Goal: Check status: Check status

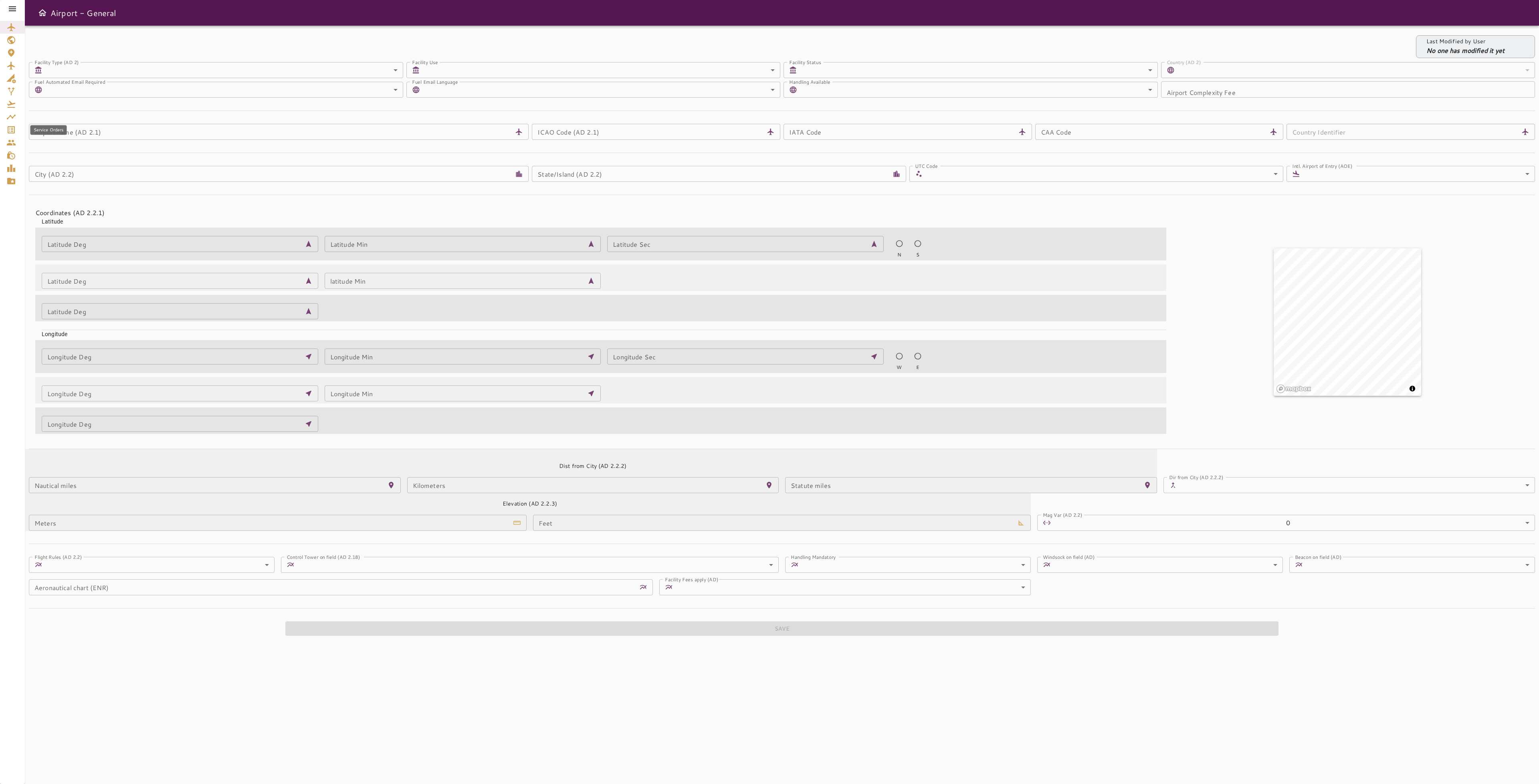
click at [8, 128] on icon "Service Orders" at bounding box center [11, 130] width 10 height 10
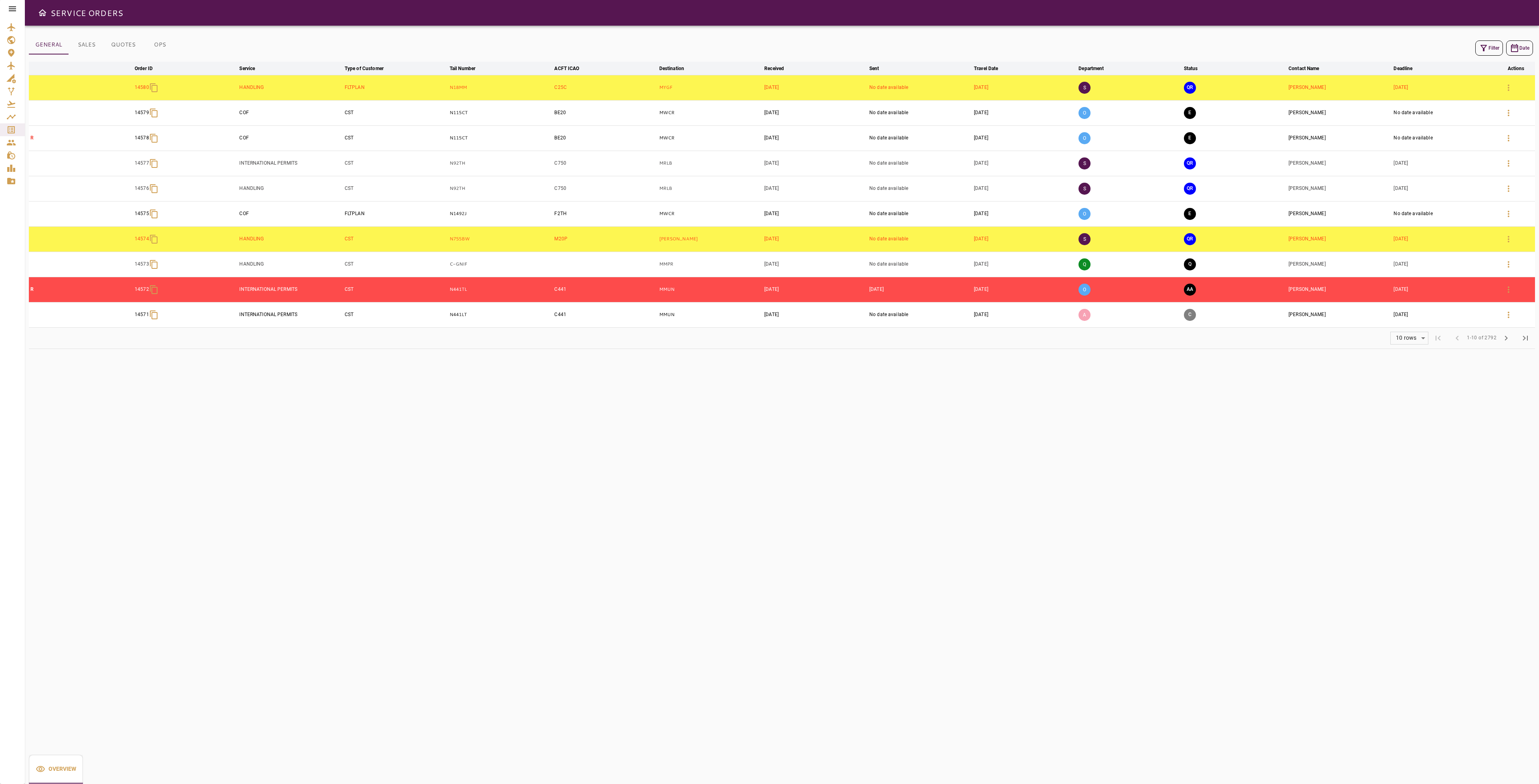
click at [11, 6] on icon at bounding box center [13, 9] width 10 height 10
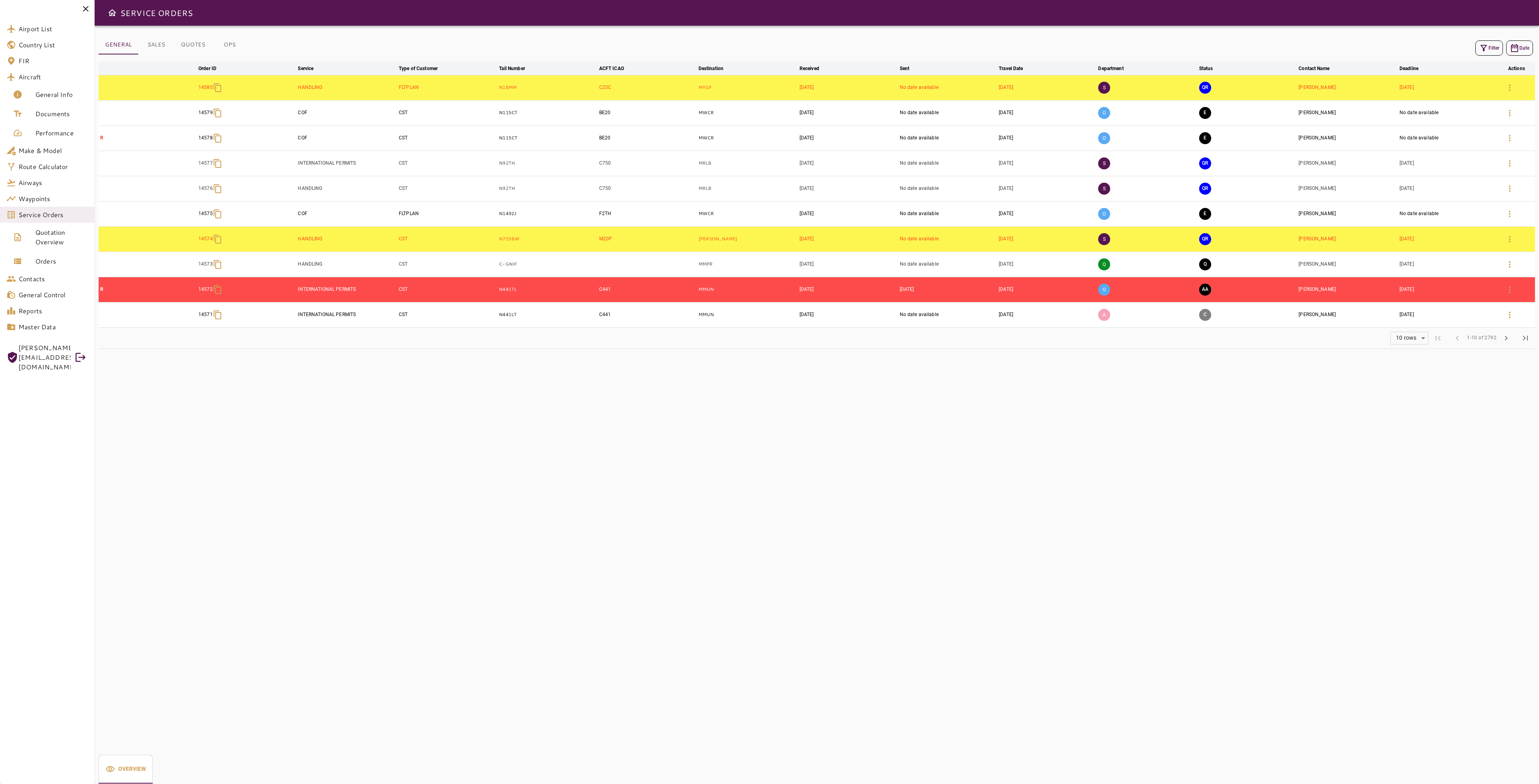
click at [234, 45] on button "OPS" at bounding box center [229, 45] width 36 height 19
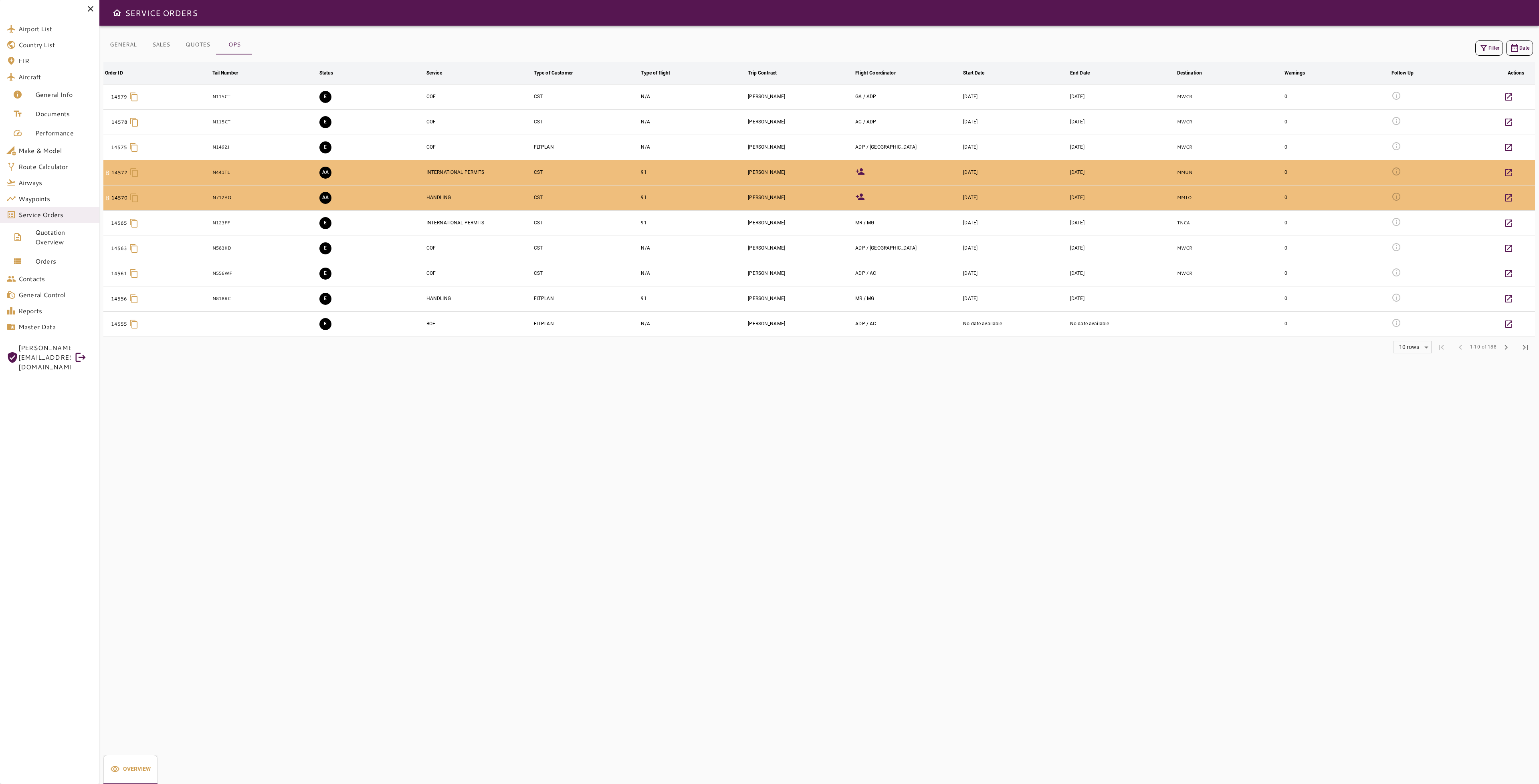
click at [1490, 45] on button "Filter" at bounding box center [1489, 48] width 27 height 15
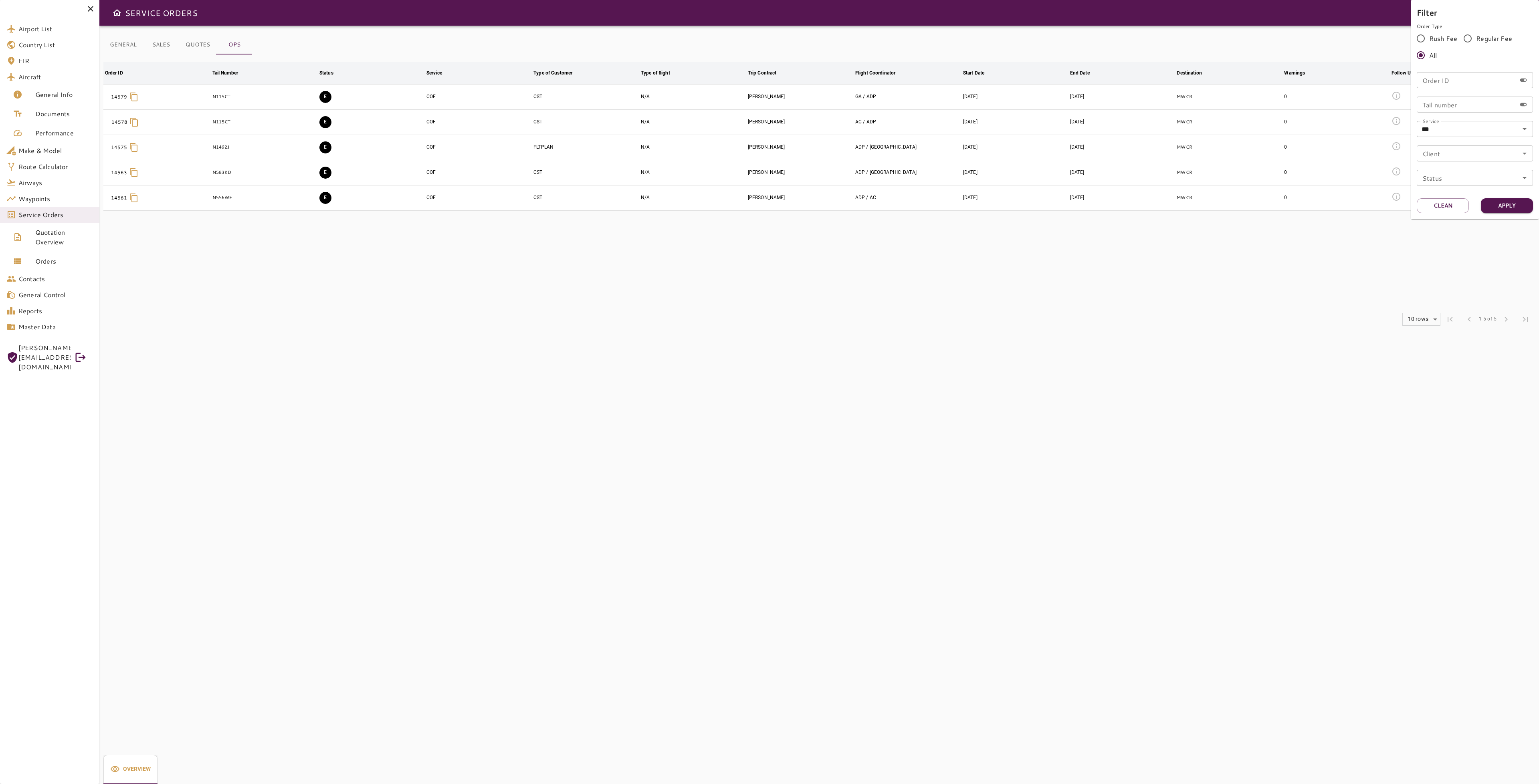
click at [799, 242] on div at bounding box center [770, 392] width 1539 height 784
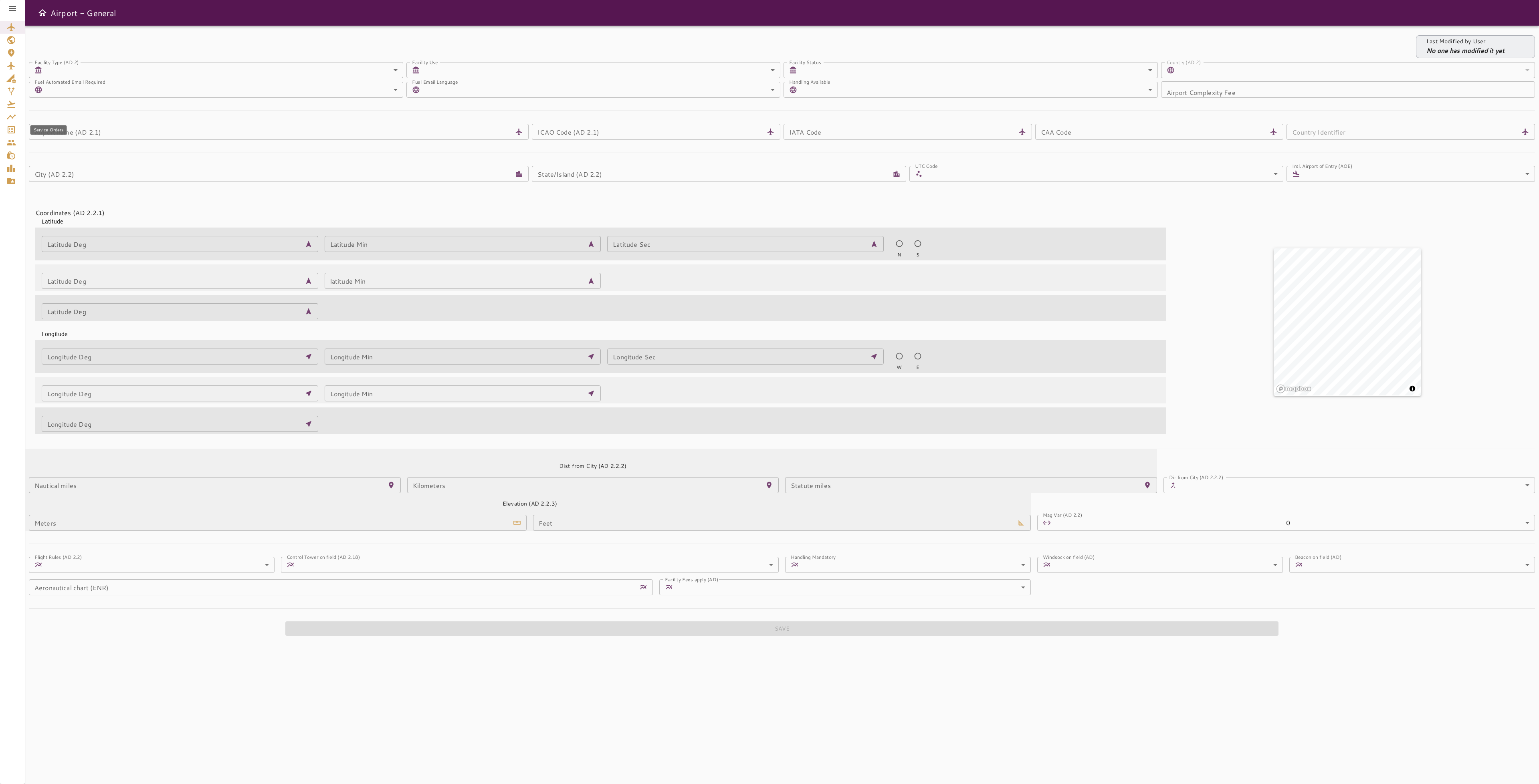
click at [11, 130] on icon "Service Orders" at bounding box center [11, 130] width 7 height 7
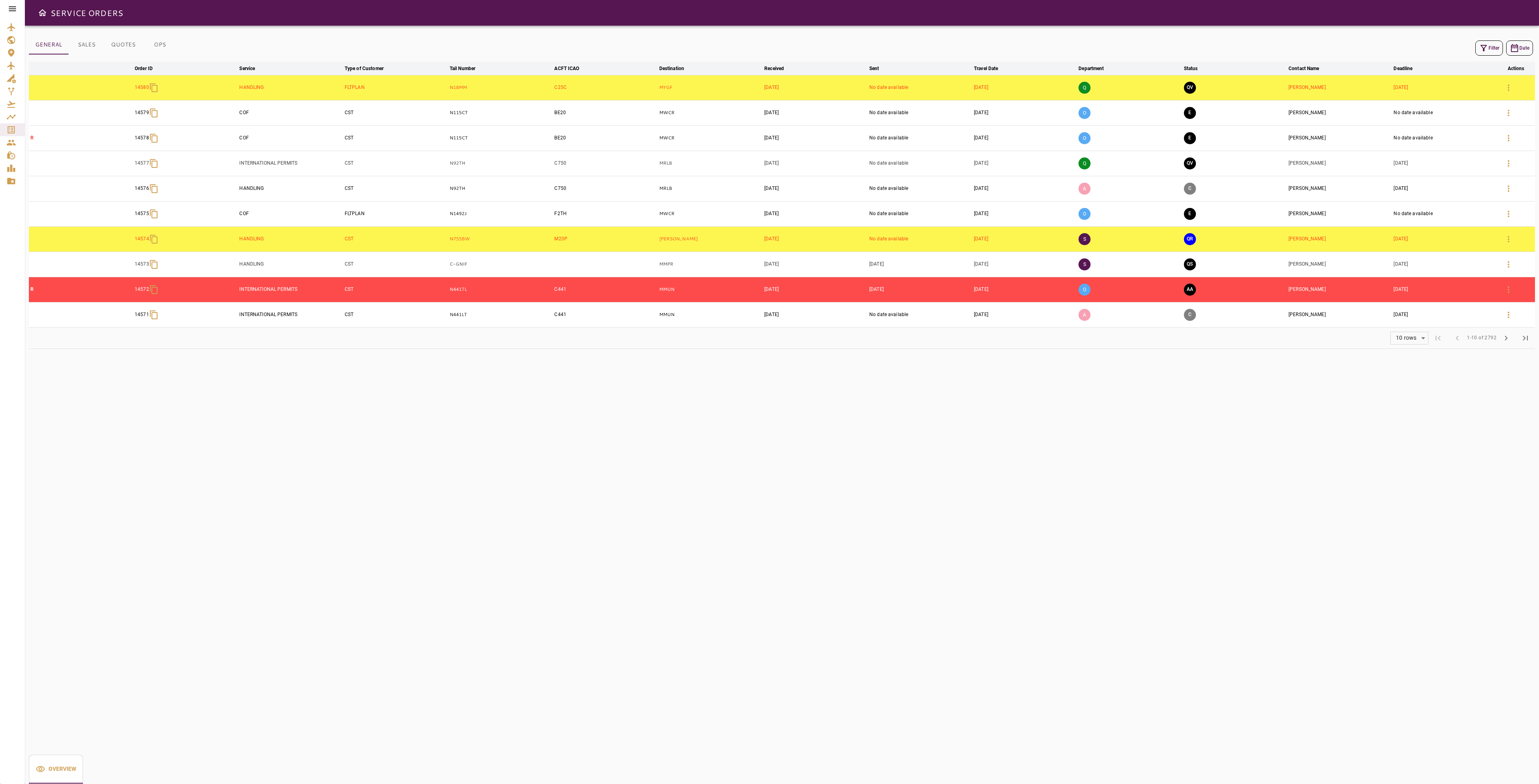
click at [1477, 48] on button "Filter" at bounding box center [1489, 48] width 27 height 15
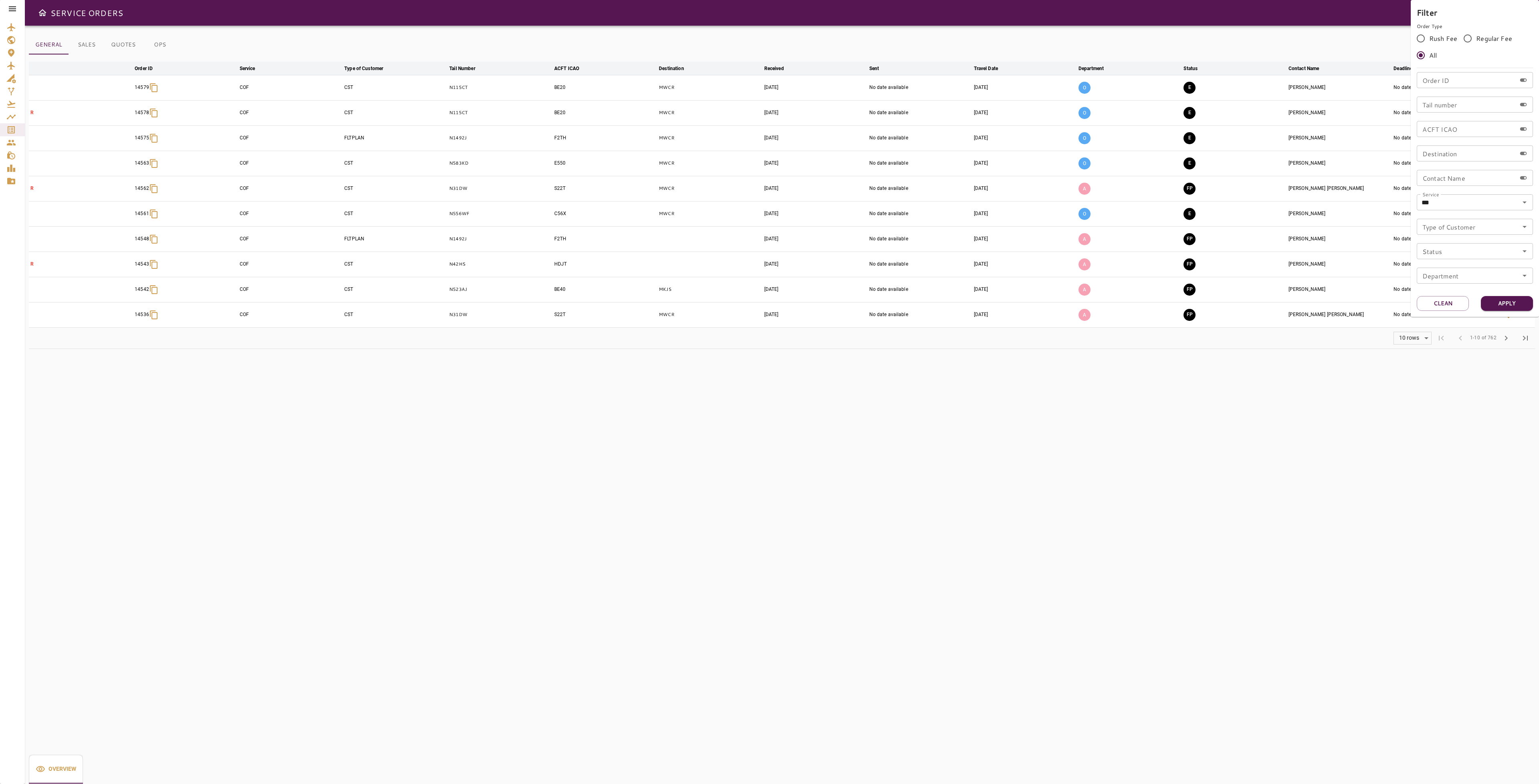
click at [1447, 103] on div "Tail number Tail number" at bounding box center [1474, 104] width 117 height 16
type input "******"
click at [1515, 300] on button "Apply" at bounding box center [1507, 303] width 52 height 15
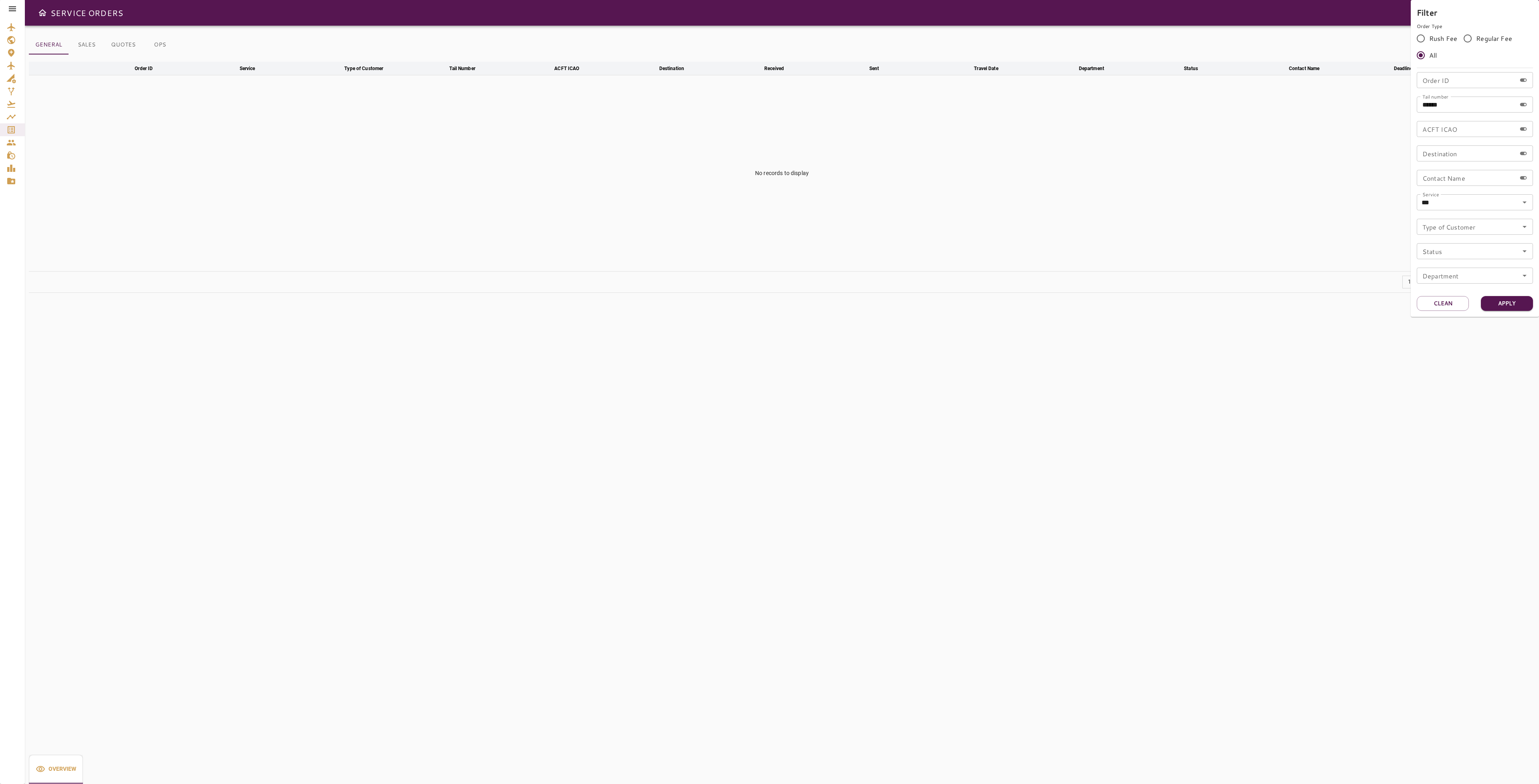
click at [579, 127] on div at bounding box center [770, 392] width 1539 height 784
click at [1483, 47] on icon "button" at bounding box center [1483, 48] width 10 height 10
click at [1495, 300] on button "Apply" at bounding box center [1507, 303] width 52 height 15
drag, startPoint x: 1445, startPoint y: 307, endPoint x: 1436, endPoint y: 309, distance: 9.2
click at [1443, 307] on button "Clean" at bounding box center [1442, 303] width 52 height 15
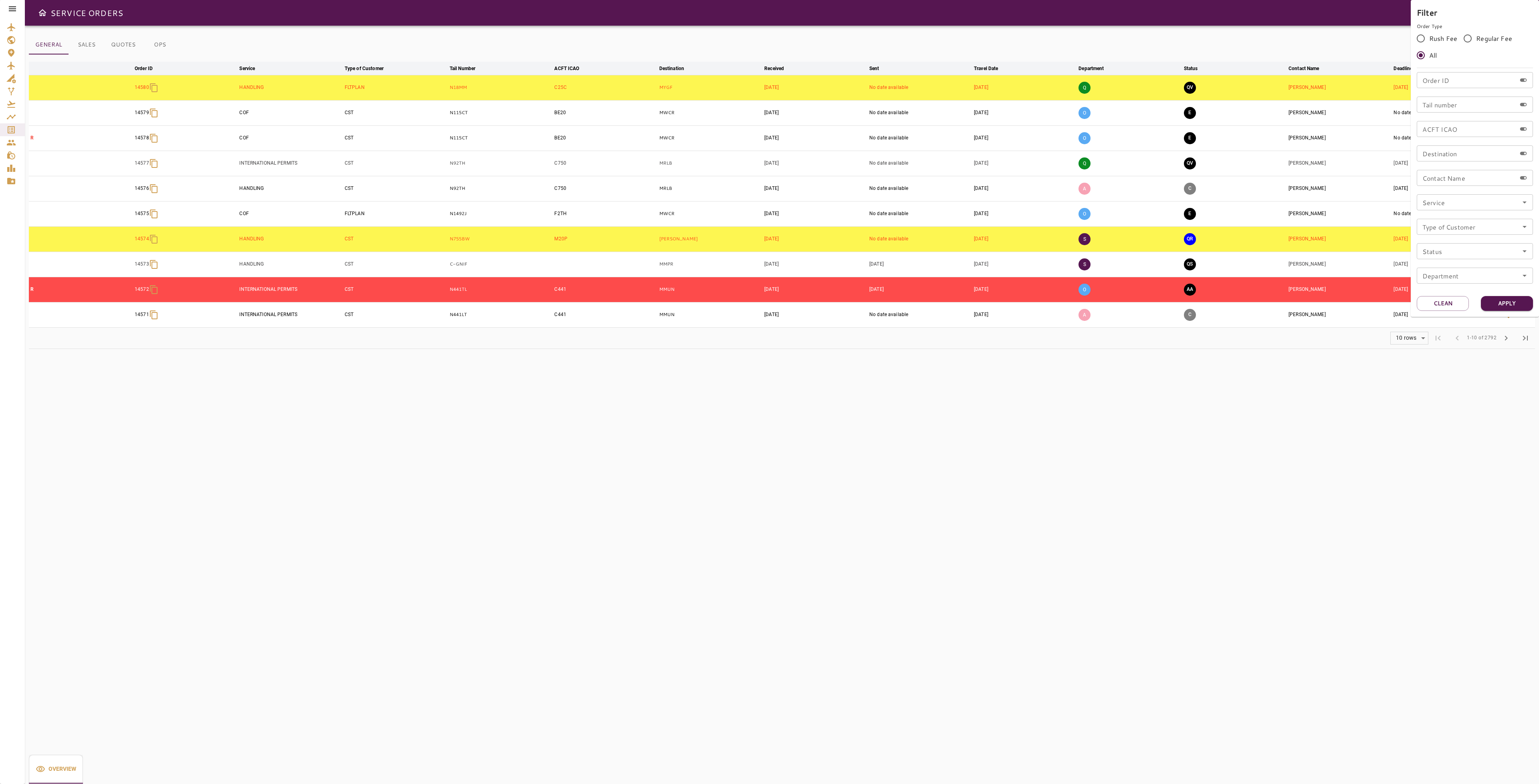
click at [1449, 101] on div "Tail number Tail number" at bounding box center [1474, 104] width 117 height 16
type input "******"
click at [1503, 306] on button "Apply" at bounding box center [1507, 303] width 52 height 15
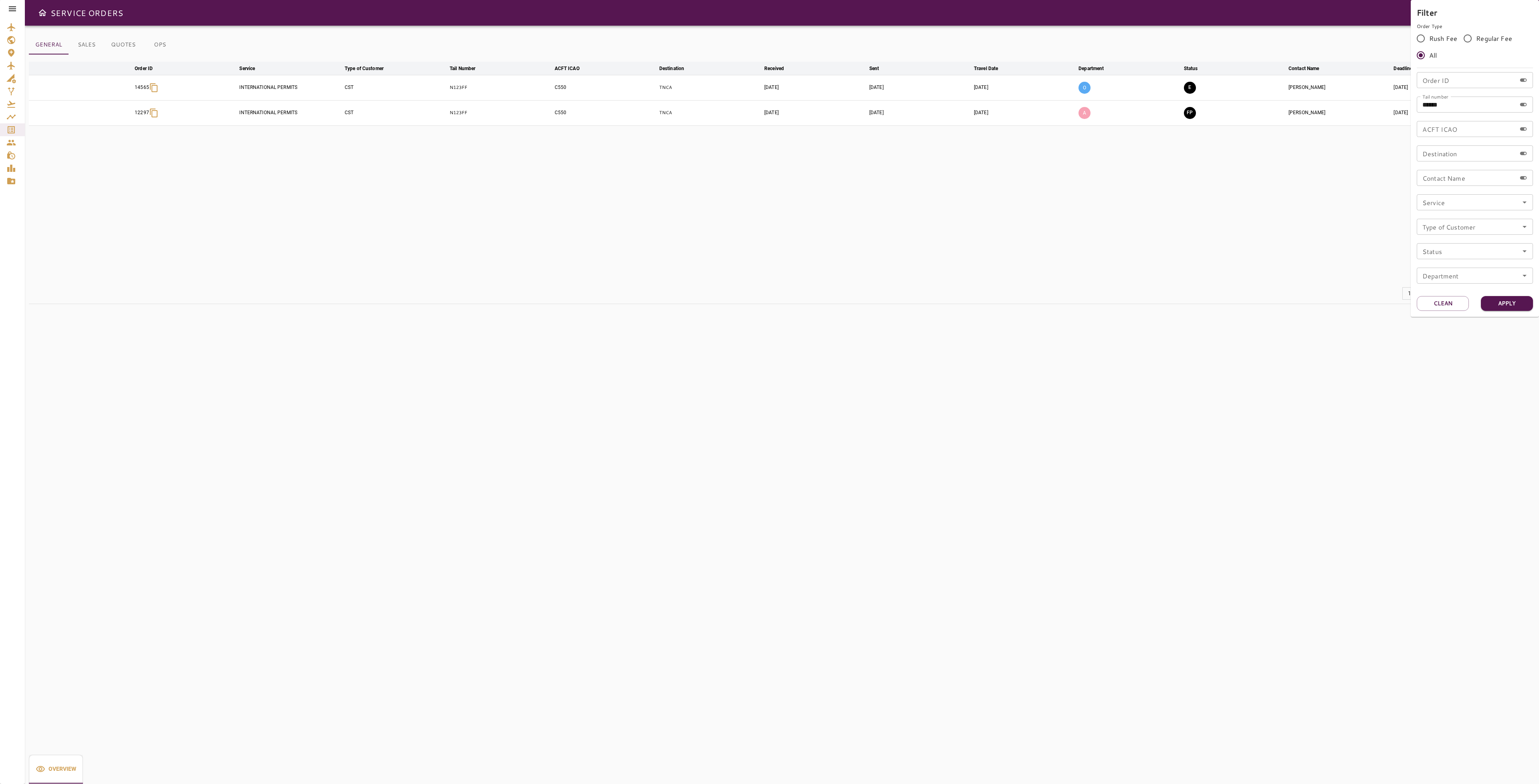
click at [1174, 222] on div at bounding box center [770, 392] width 1539 height 784
click at [1508, 87] on icon "button" at bounding box center [1509, 88] width 10 height 10
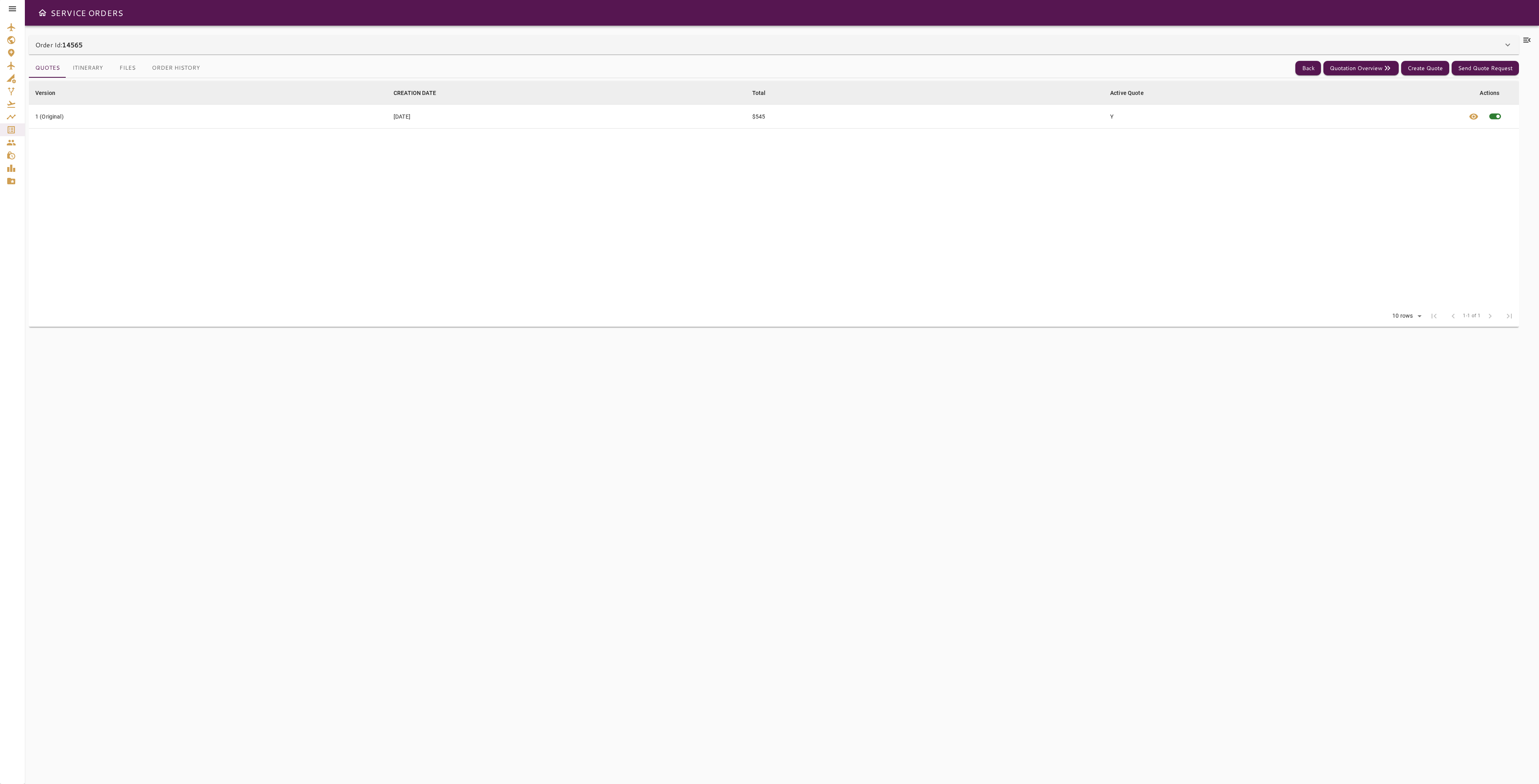
click at [1522, 41] on icon at bounding box center [1527, 40] width 10 height 10
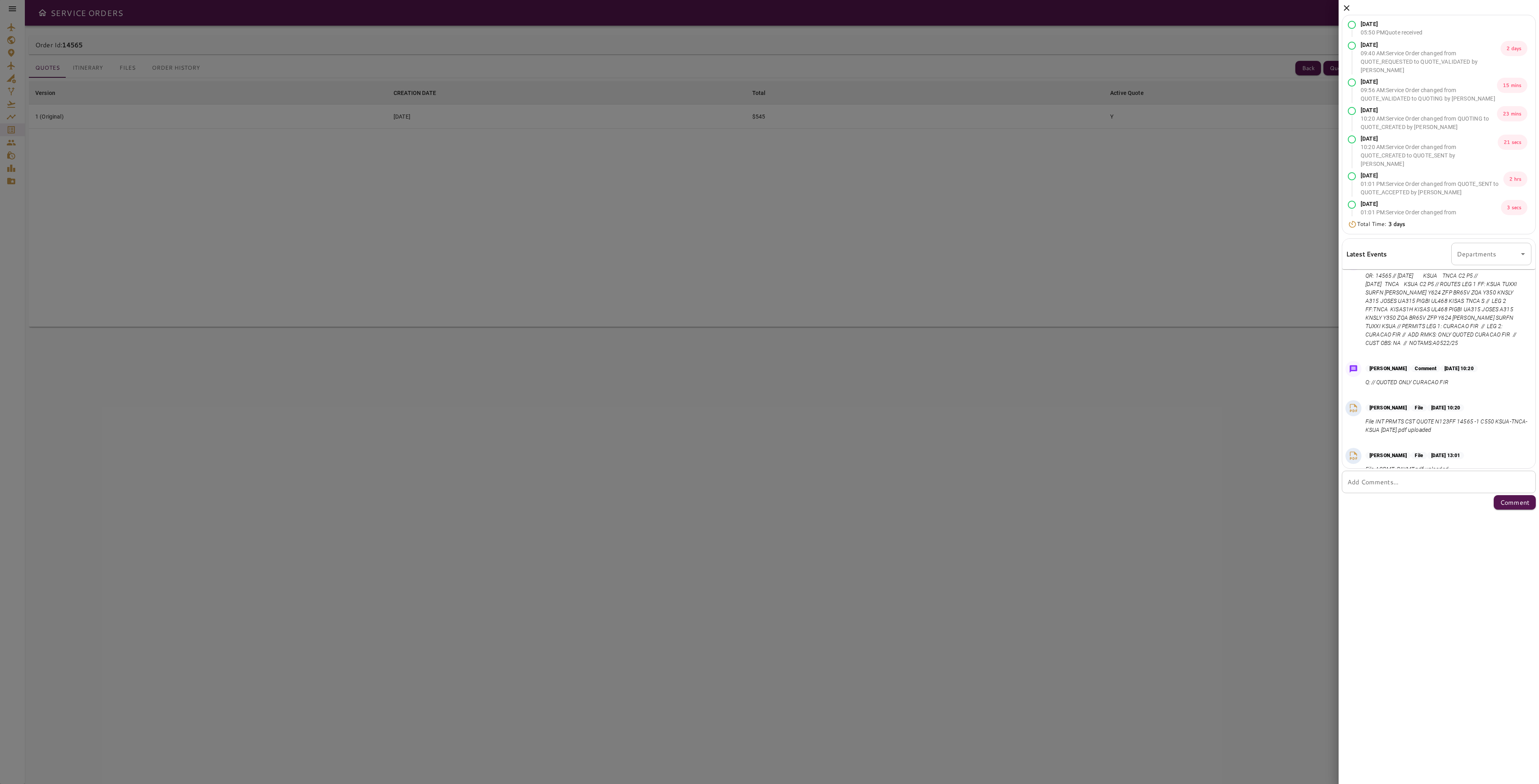
scroll to position [159, 0]
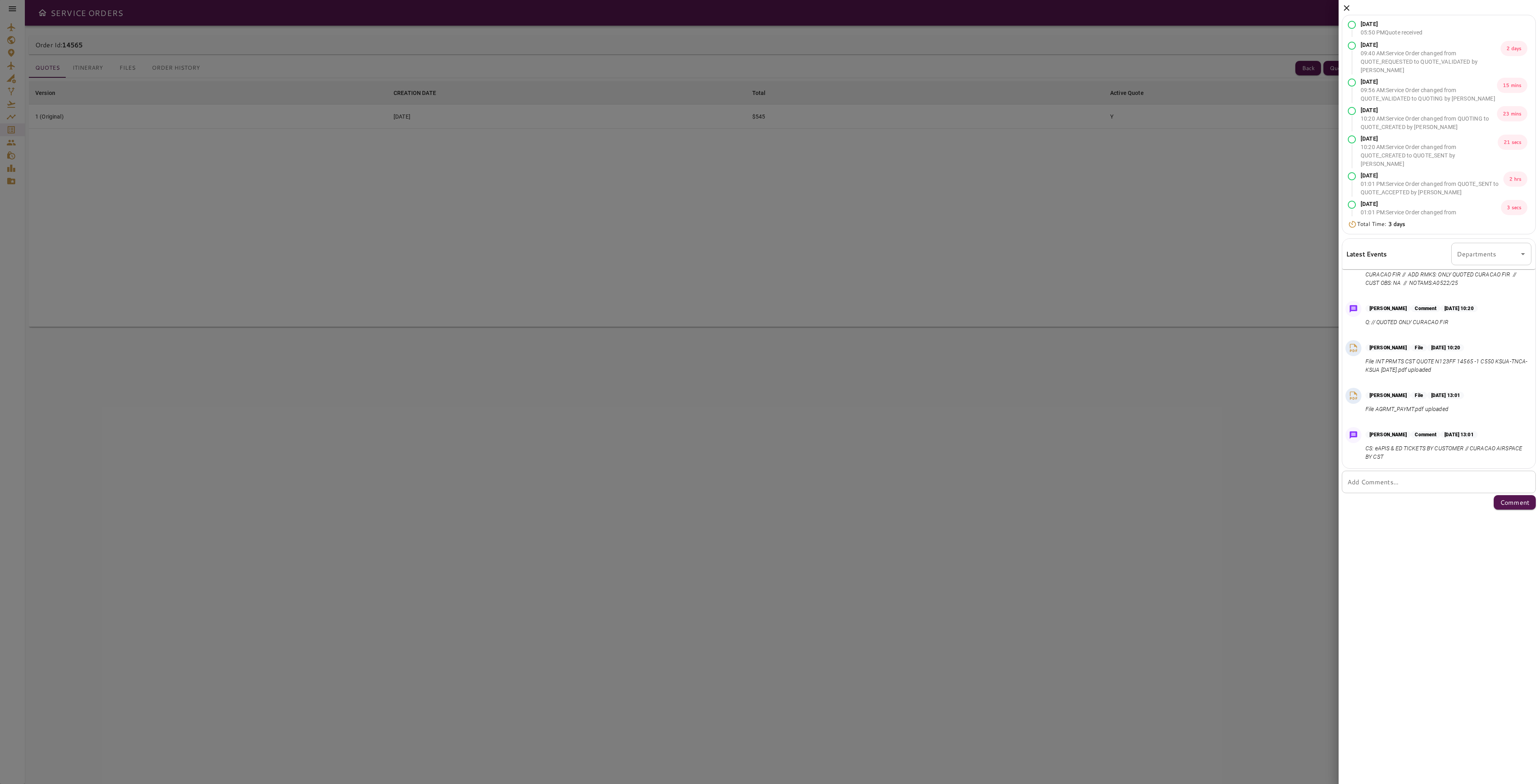
drag, startPoint x: 1343, startPoint y: 9, endPoint x: 1314, endPoint y: 11, distance: 29.1
click at [1343, 8] on icon at bounding box center [1347, 8] width 10 height 10
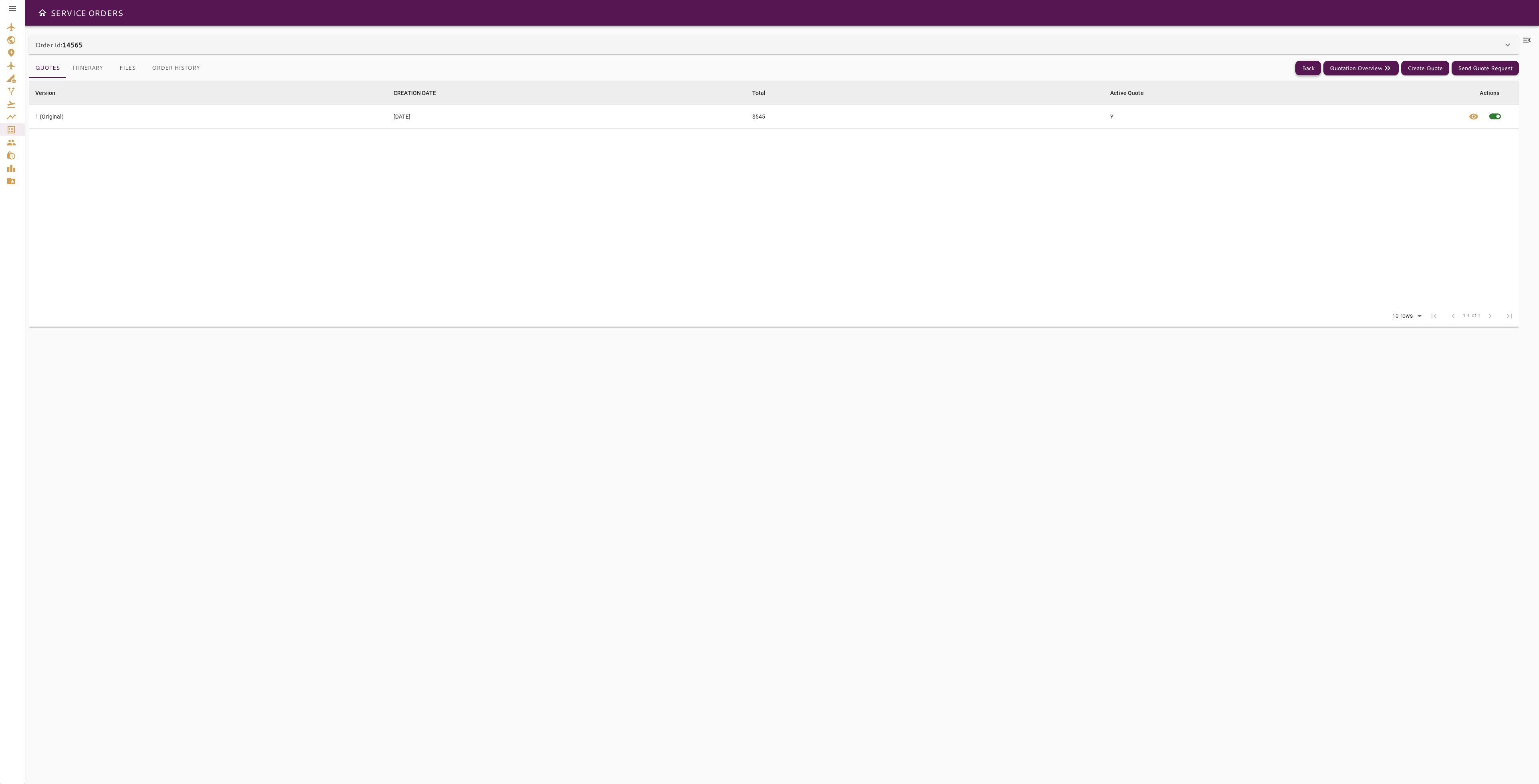
click at [1310, 70] on button "Back" at bounding box center [1308, 68] width 26 height 15
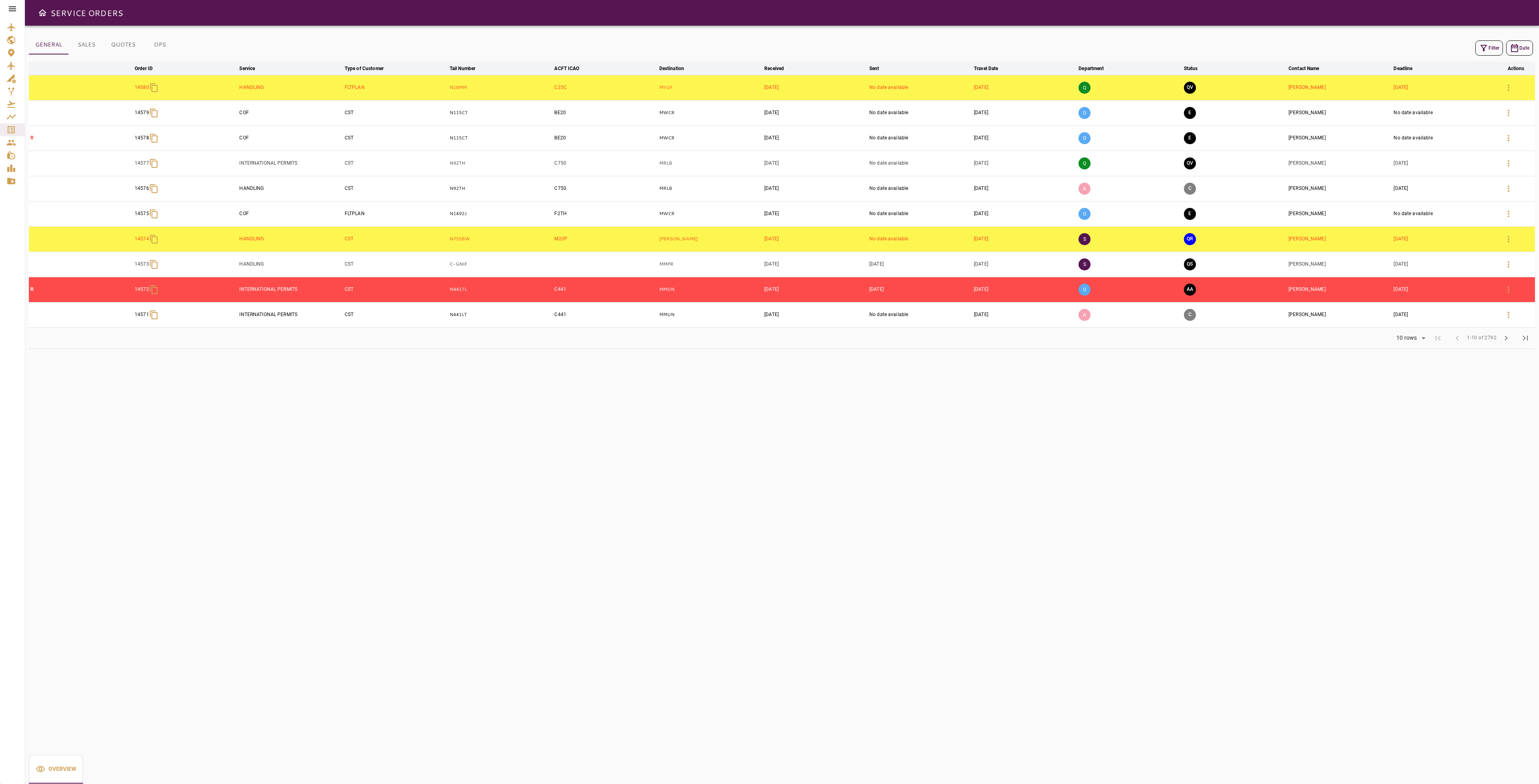
click at [1480, 50] on icon "button" at bounding box center [1483, 48] width 10 height 10
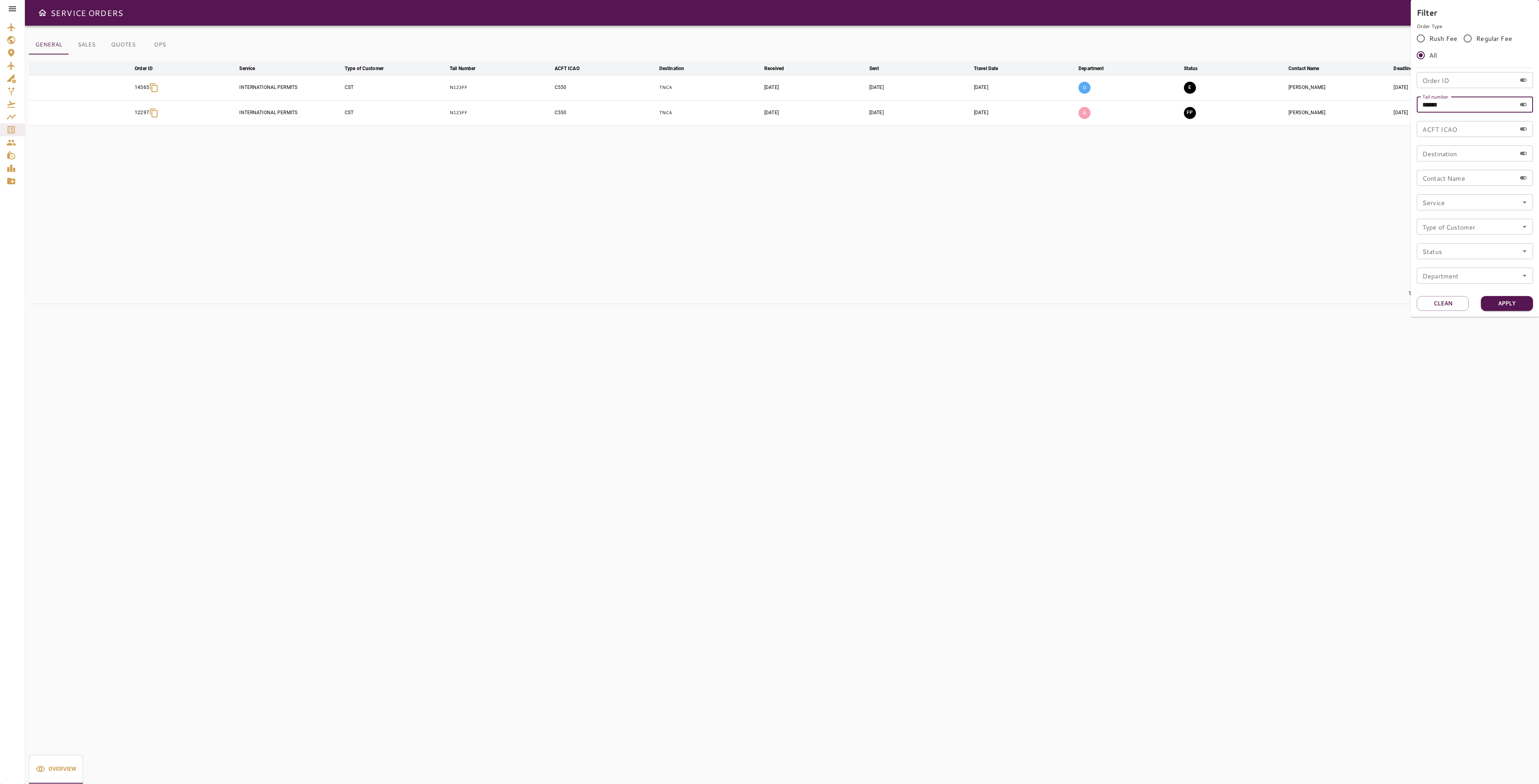
drag, startPoint x: 1451, startPoint y: 105, endPoint x: 1413, endPoint y: 91, distance: 40.5
click at [1414, 93] on div "Filter Order Type Rush Fee Regular Fee All Order ID Order ID Tail number ******…" at bounding box center [1474, 158] width 128 height 317
type input "*"
type input "******"
click at [1502, 300] on button "Apply" at bounding box center [1507, 303] width 52 height 15
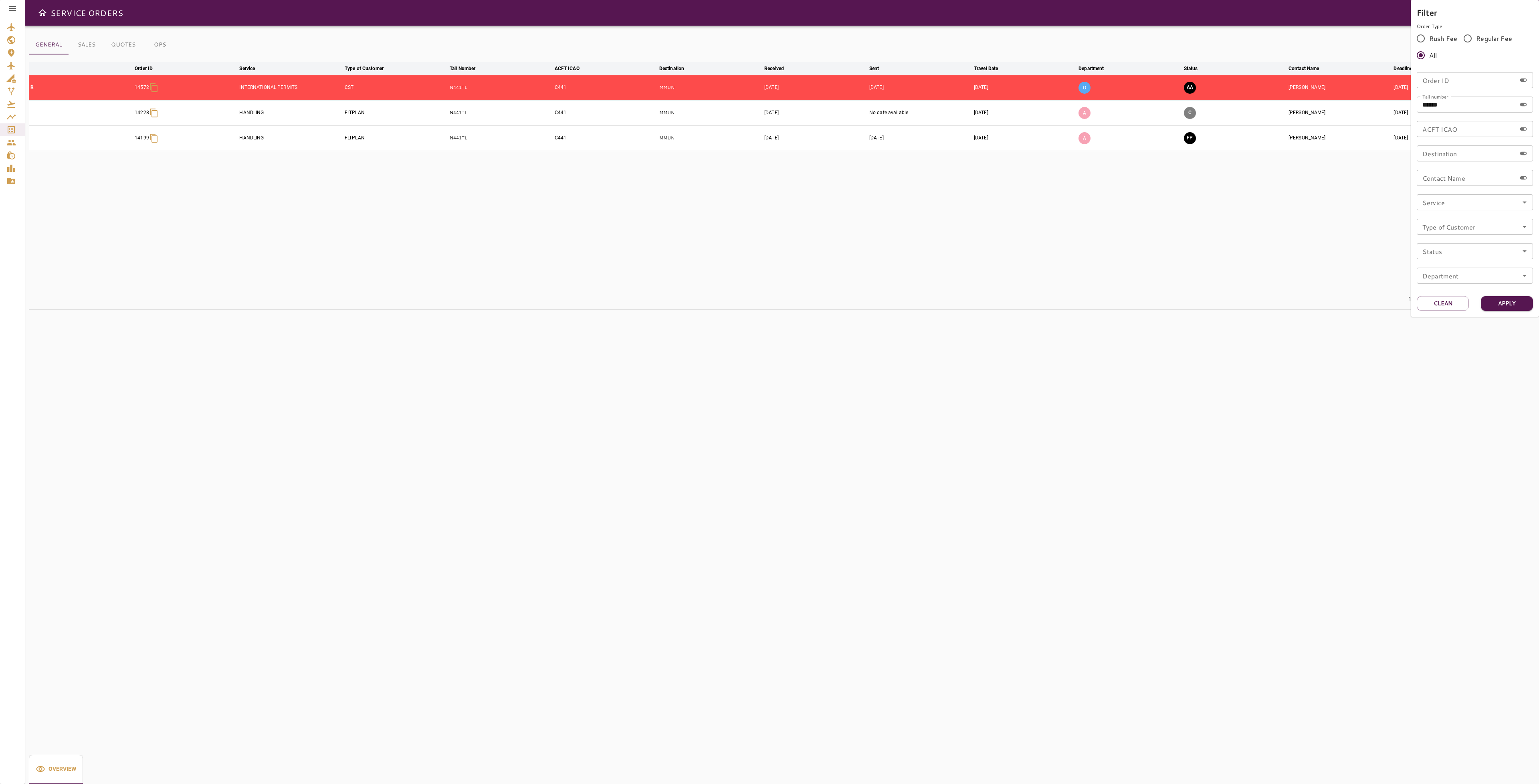
click at [1308, 239] on div at bounding box center [770, 392] width 1539 height 784
click at [1509, 88] on icon "button" at bounding box center [1509, 88] width 2 height 7
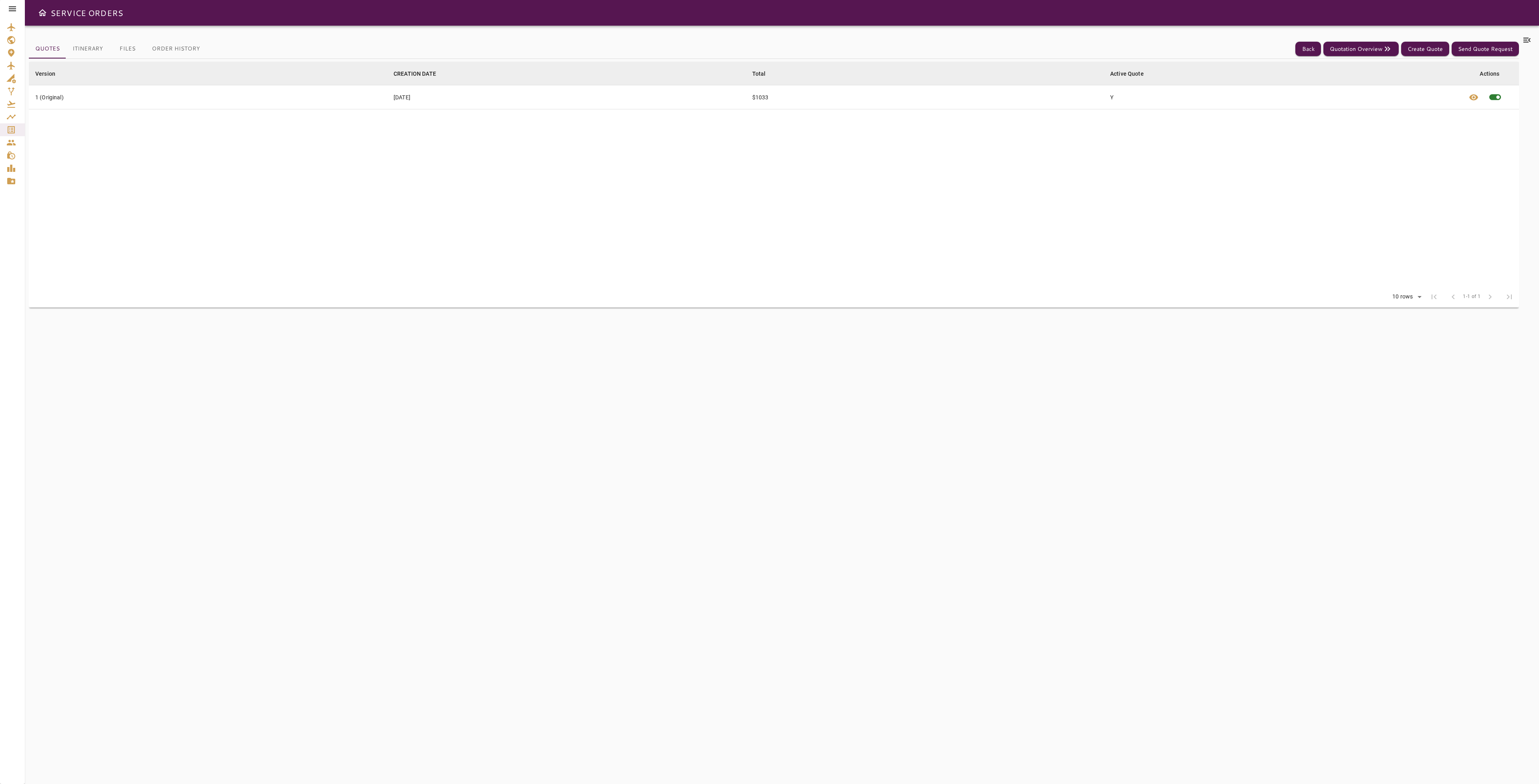
click at [1528, 38] on icon at bounding box center [1527, 40] width 10 height 10
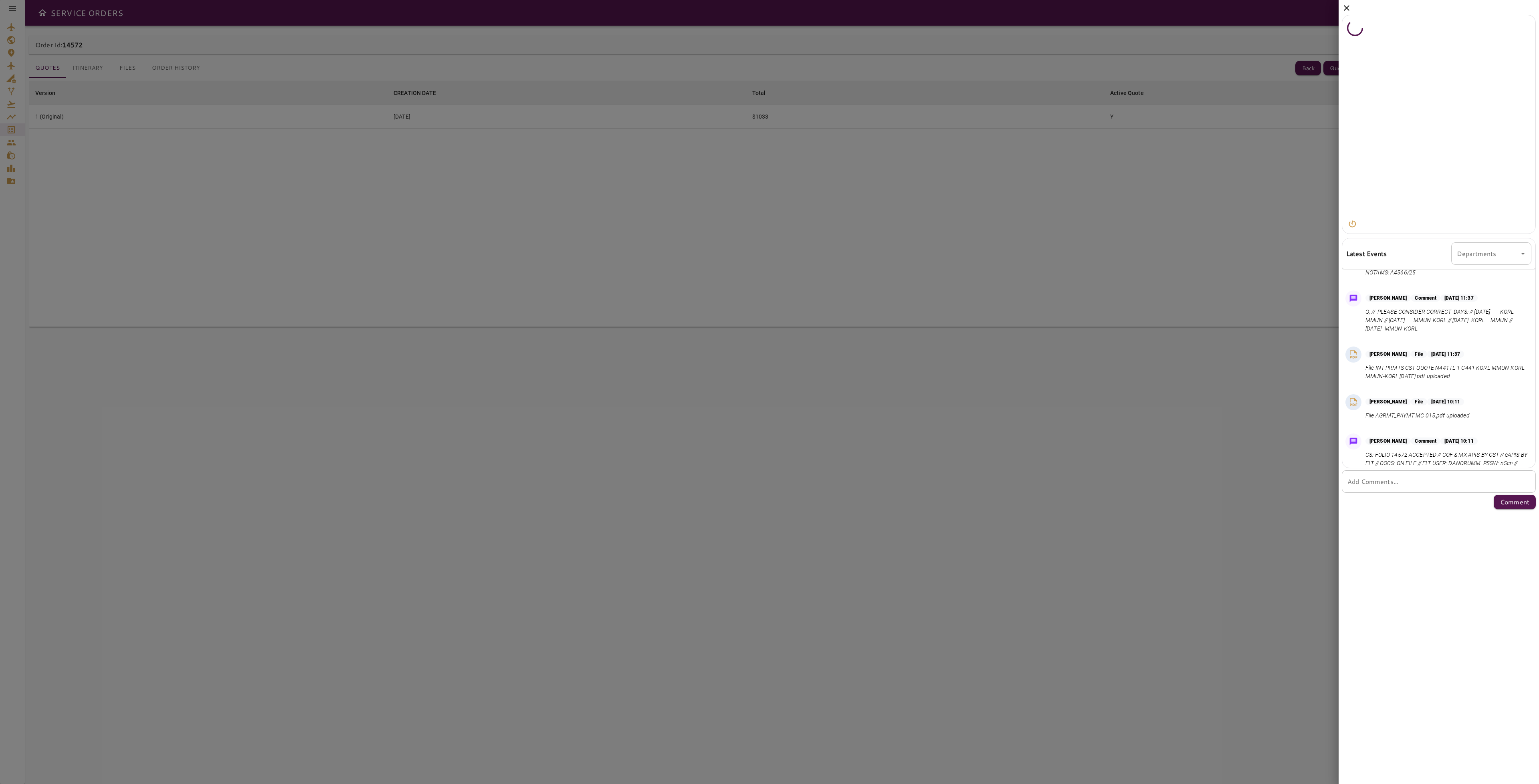
scroll to position [242, 0]
